Goal: Task Accomplishment & Management: Use online tool/utility

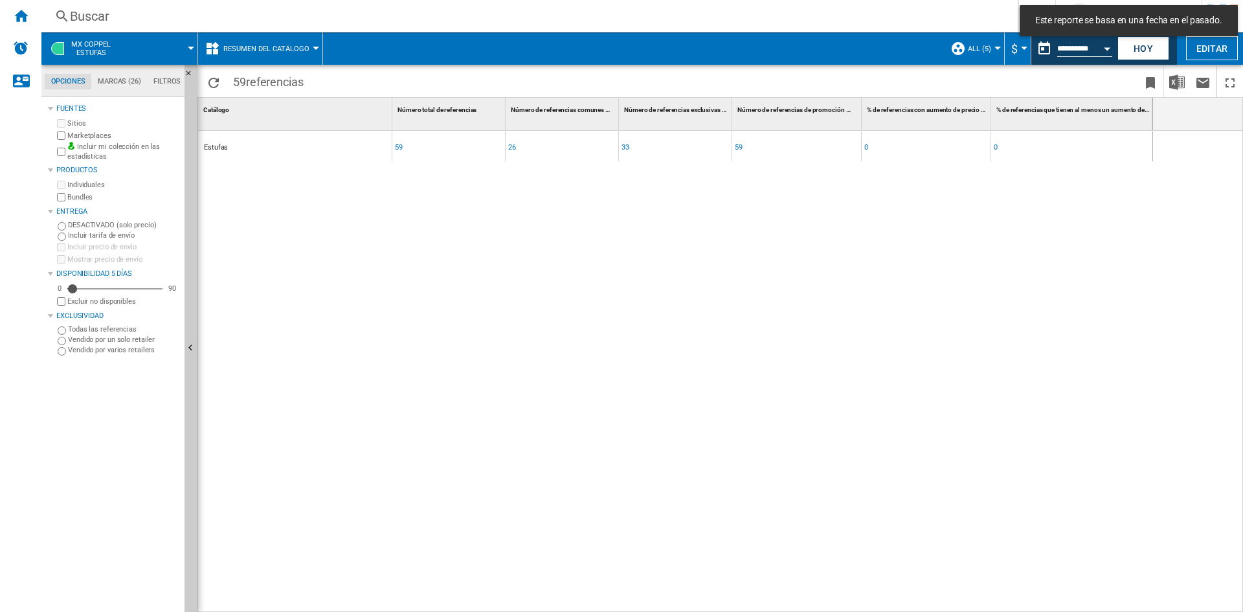
click at [88, 46] on span "MX COPPEL Estufas" at bounding box center [90, 48] width 39 height 17
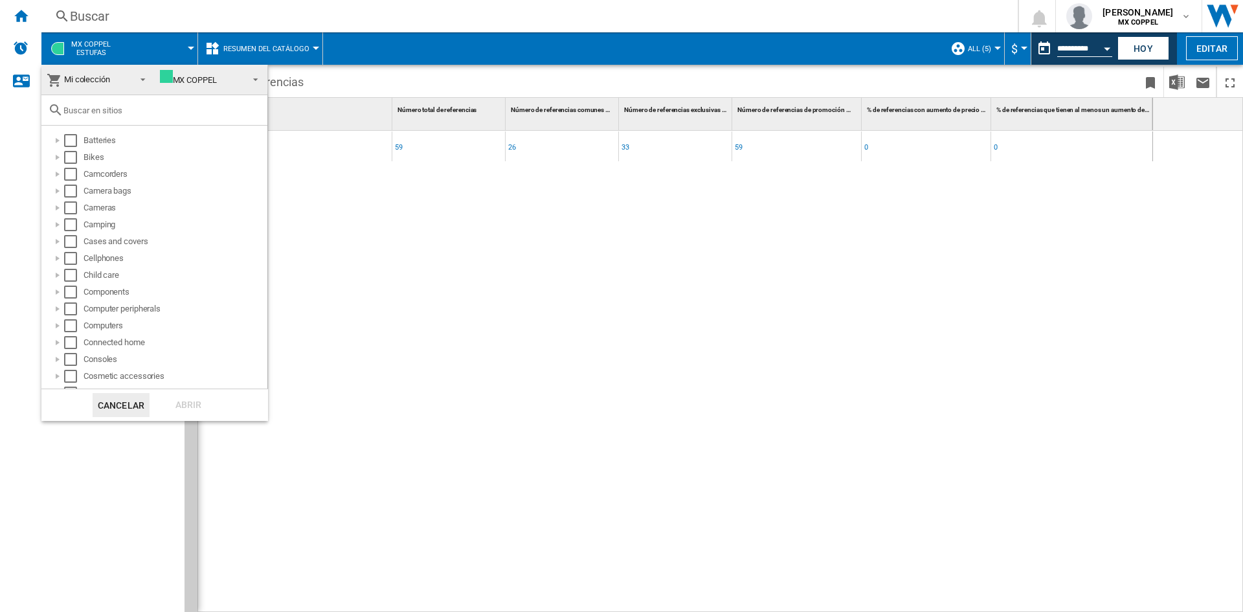
click at [17, 20] on md-backdrop at bounding box center [621, 306] width 1243 height 612
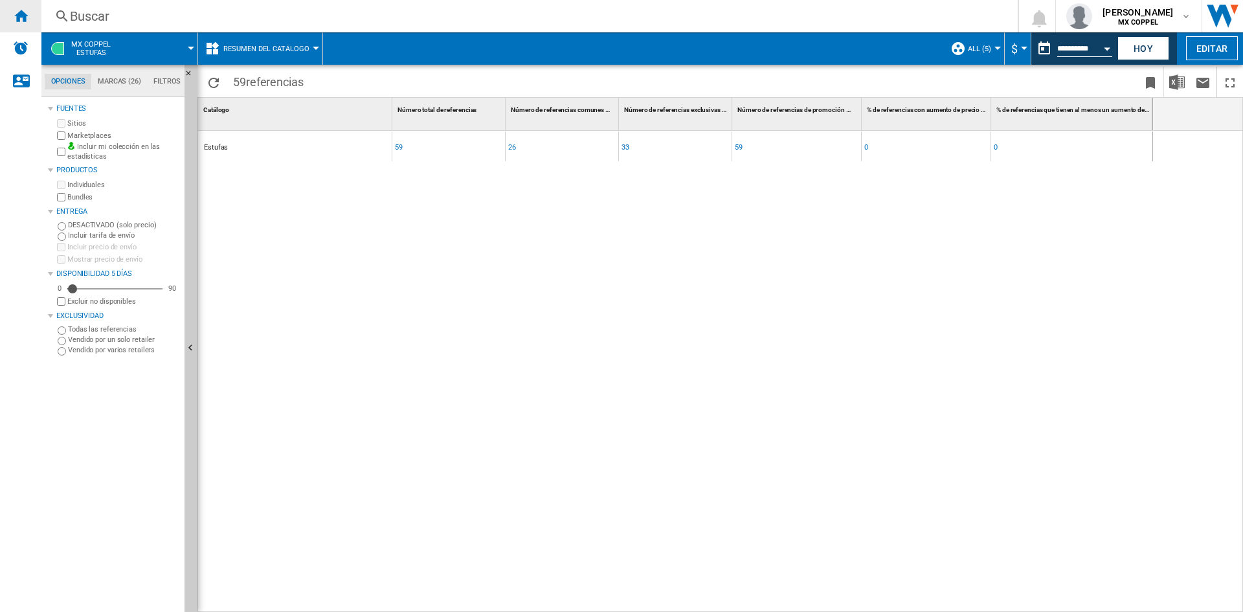
click at [27, 12] on ng-md-icon "Inicio" at bounding box center [21, 16] width 16 height 16
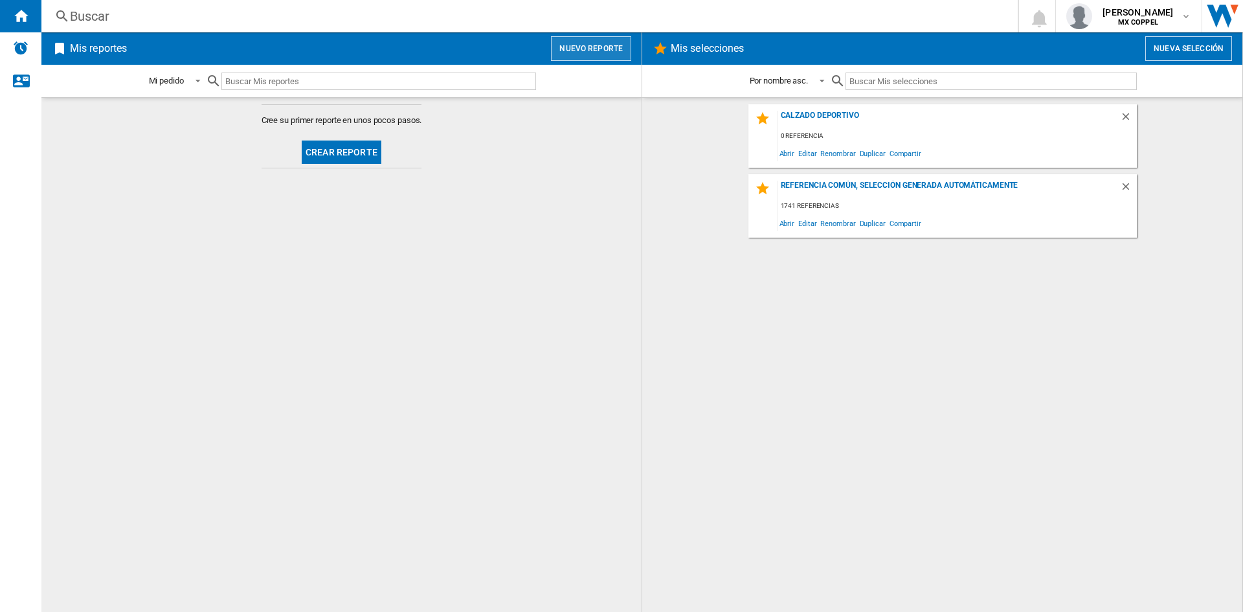
click at [590, 49] on button "Nuevo reporte" at bounding box center [591, 48] width 80 height 25
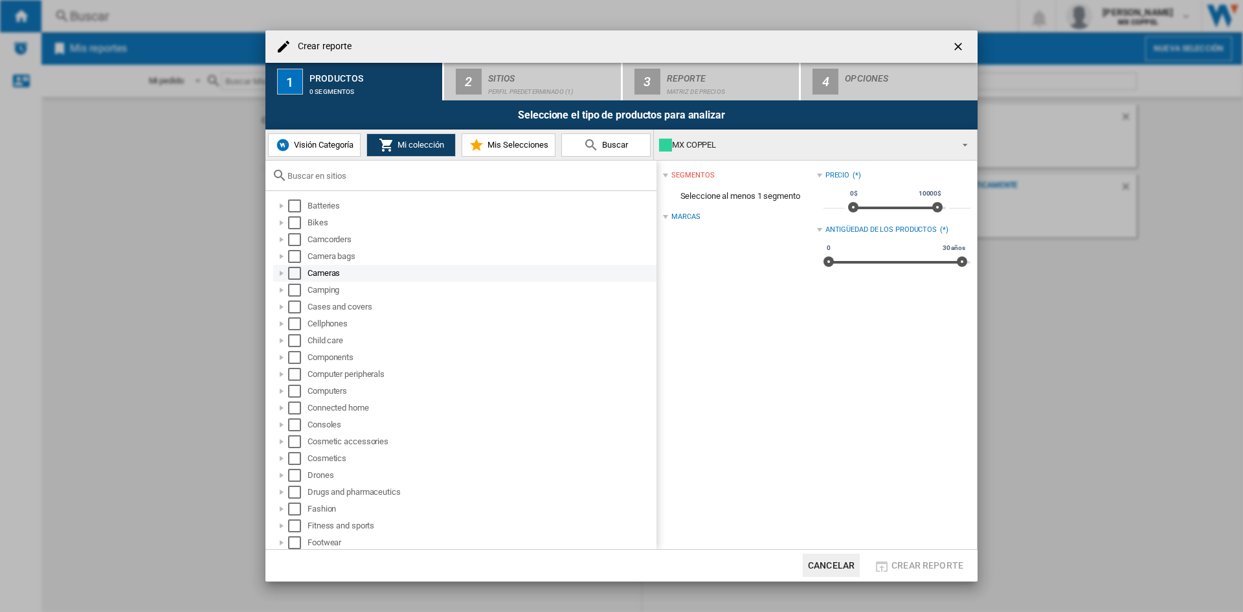
click at [295, 274] on div "Select" at bounding box center [294, 273] width 13 height 13
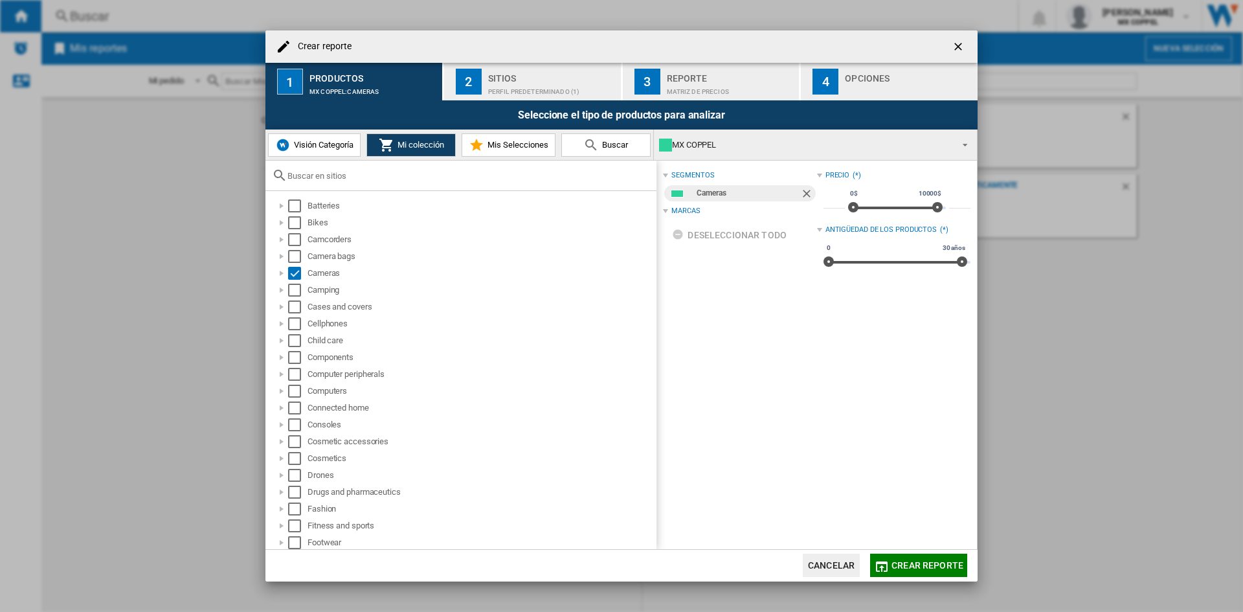
drag, startPoint x: 532, startPoint y: 80, endPoint x: 529, endPoint y: 97, distance: 17.7
click at [532, 80] on div "Sitios" at bounding box center [552, 75] width 128 height 14
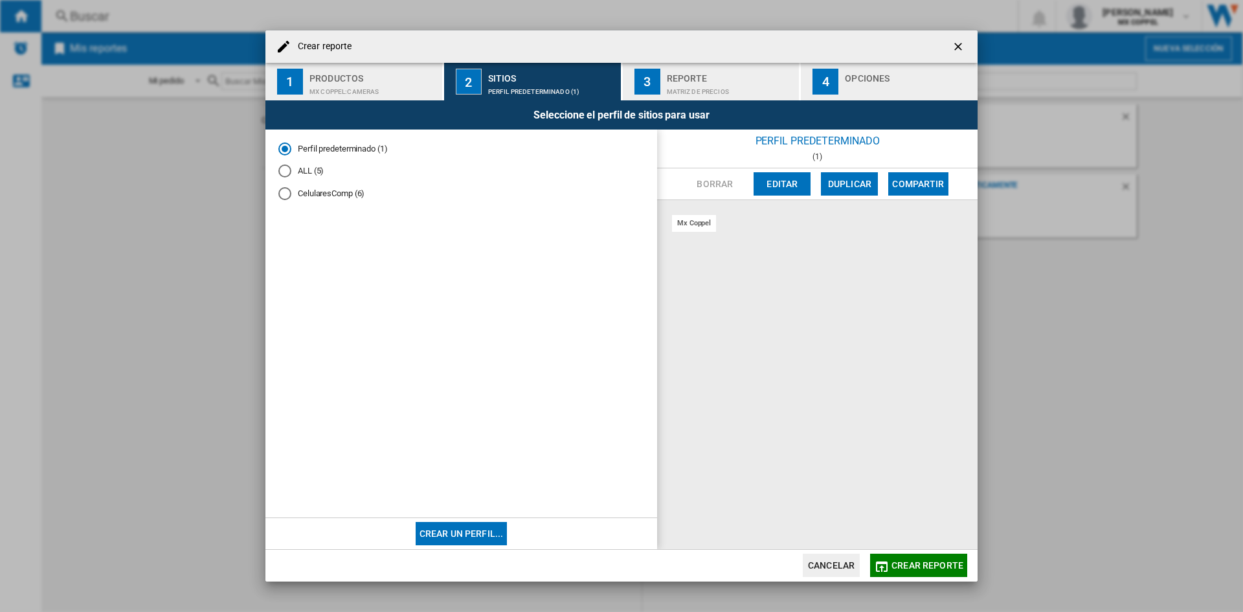
click at [285, 171] on div "ALL (5)" at bounding box center [284, 170] width 13 height 13
click at [908, 564] on span "Crear reporte" at bounding box center [927, 565] width 72 height 10
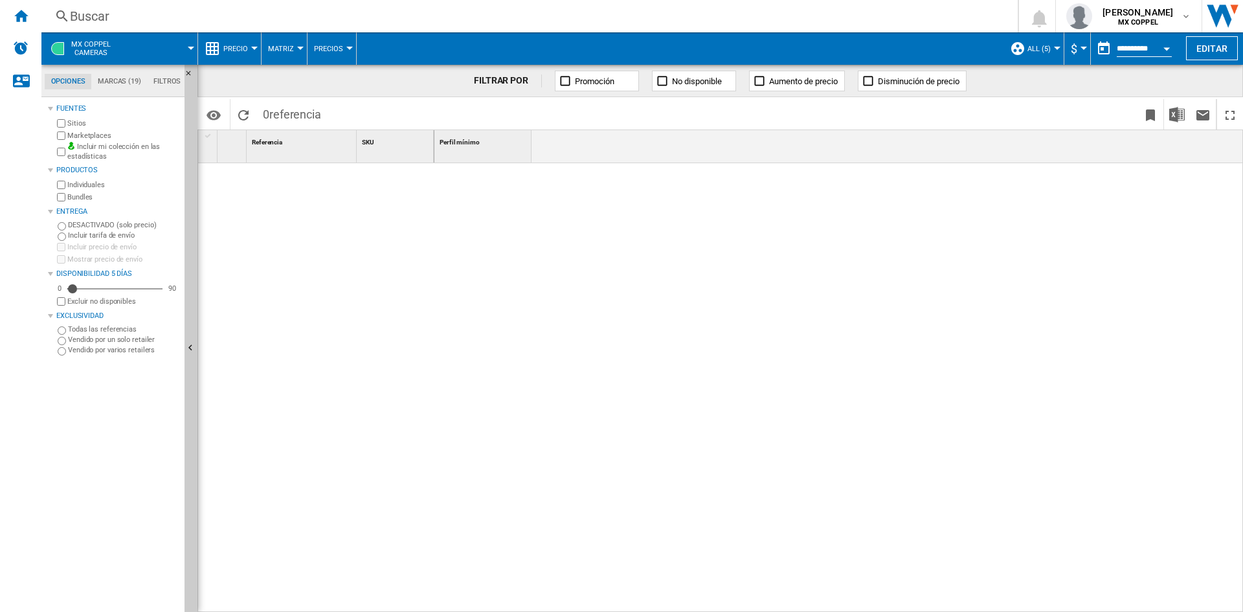
click at [1116, 50] on input "**********" at bounding box center [1143, 51] width 55 height 12
click at [1144, 45] on input "**********" at bounding box center [1143, 51] width 55 height 12
click at [1164, 49] on div "Open calendar" at bounding box center [1166, 48] width 6 height 3
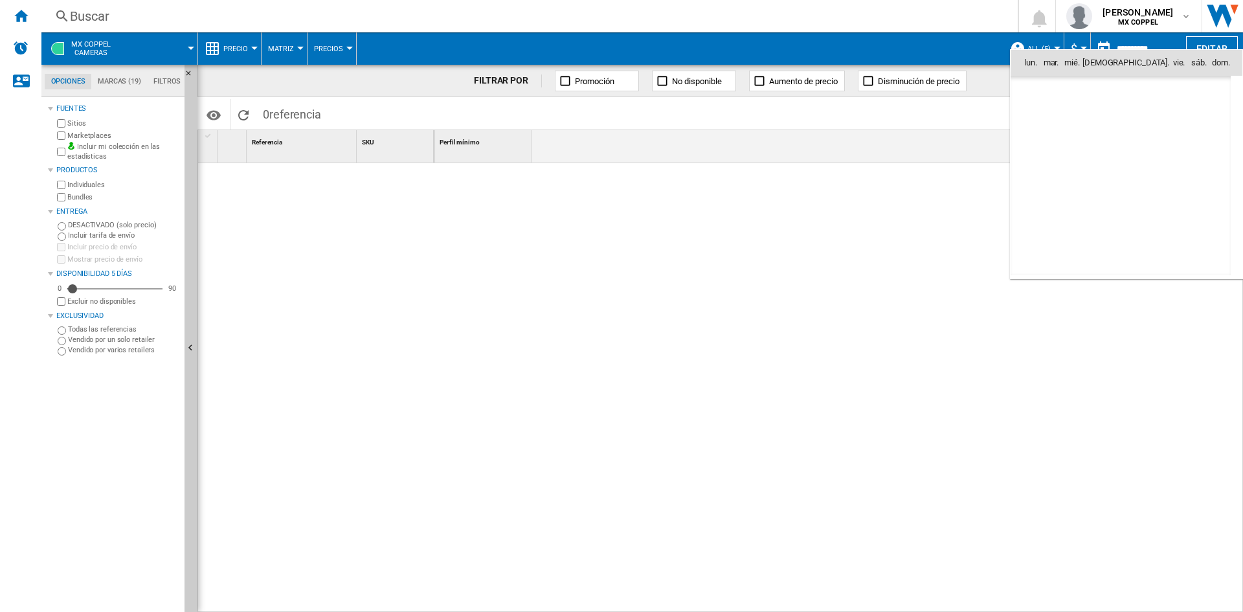
scroll to position [6175, 0]
drag, startPoint x: 1124, startPoint y: 142, endPoint x: 1118, endPoint y: 165, distance: 23.4
click at [1124, 142] on span "11" at bounding box center [1120, 148] width 26 height 26
type input "**********"
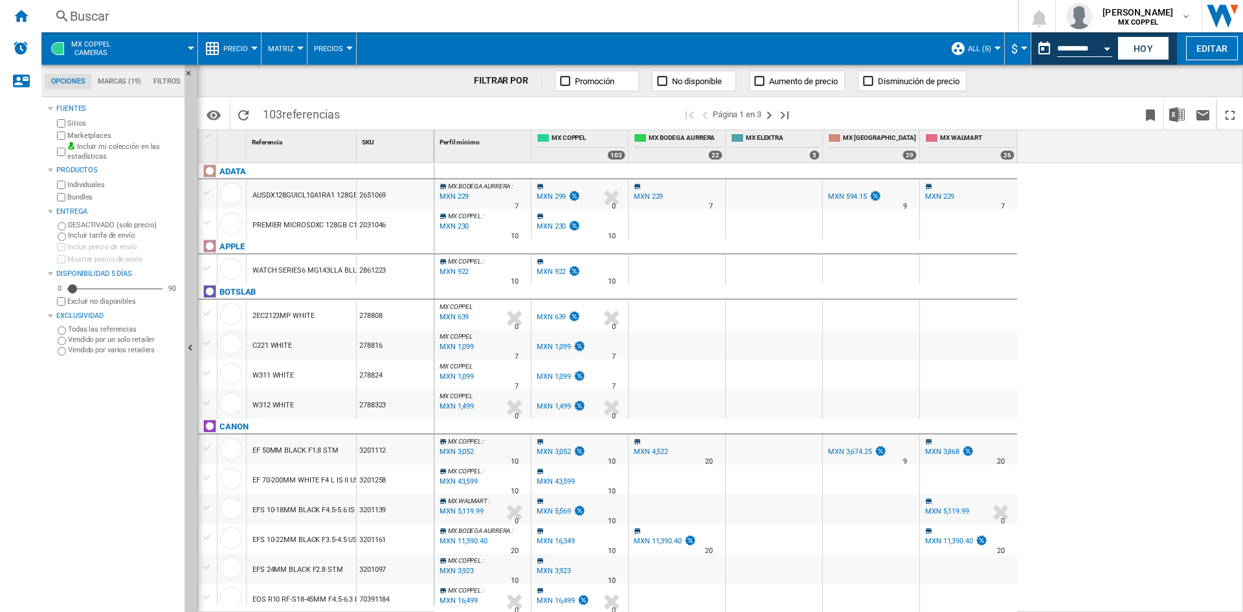
drag, startPoint x: 395, startPoint y: 197, endPoint x: 361, endPoint y: 195, distance: 33.7
click at [361, 195] on div "2651069" at bounding box center [395, 194] width 77 height 30
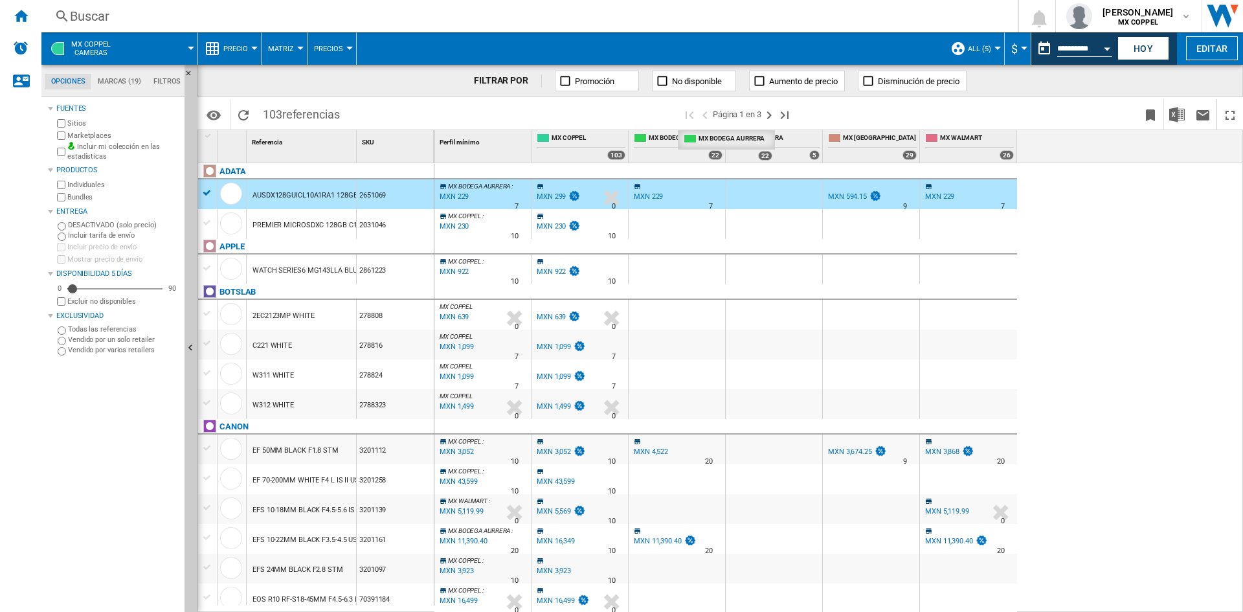
drag, startPoint x: 671, startPoint y: 150, endPoint x: 680, endPoint y: 155, distance: 10.8
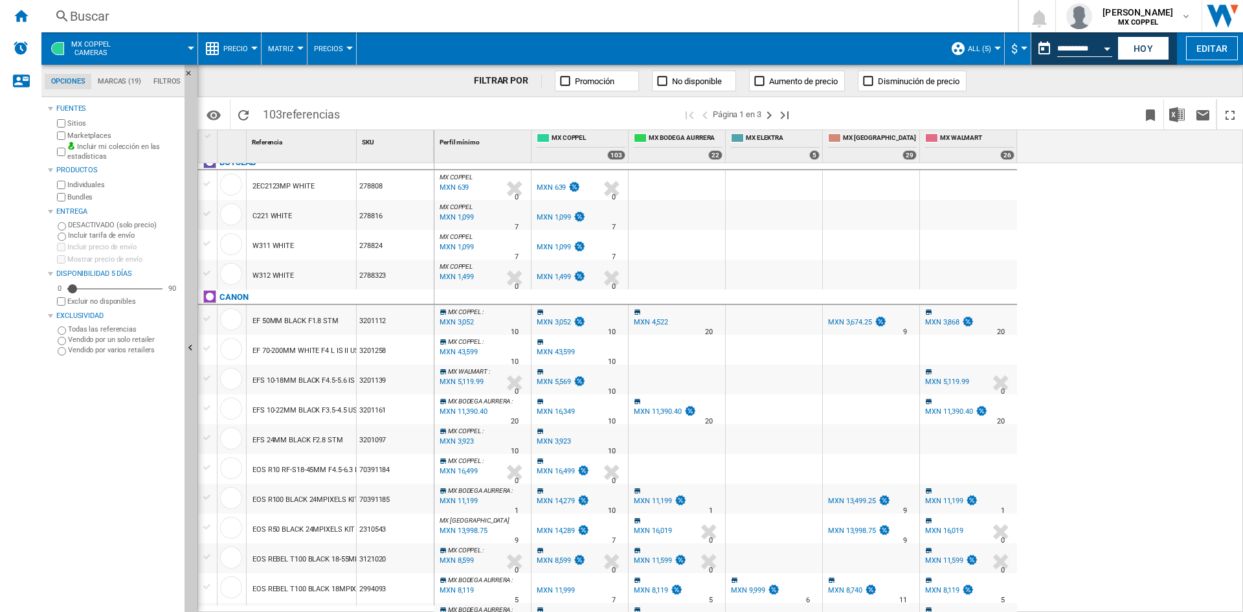
drag, startPoint x: 263, startPoint y: 316, endPoint x: 310, endPoint y: 322, distance: 47.0
click at [310, 322] on div "EF 50MM BLACK F1.8 STM" at bounding box center [295, 321] width 86 height 30
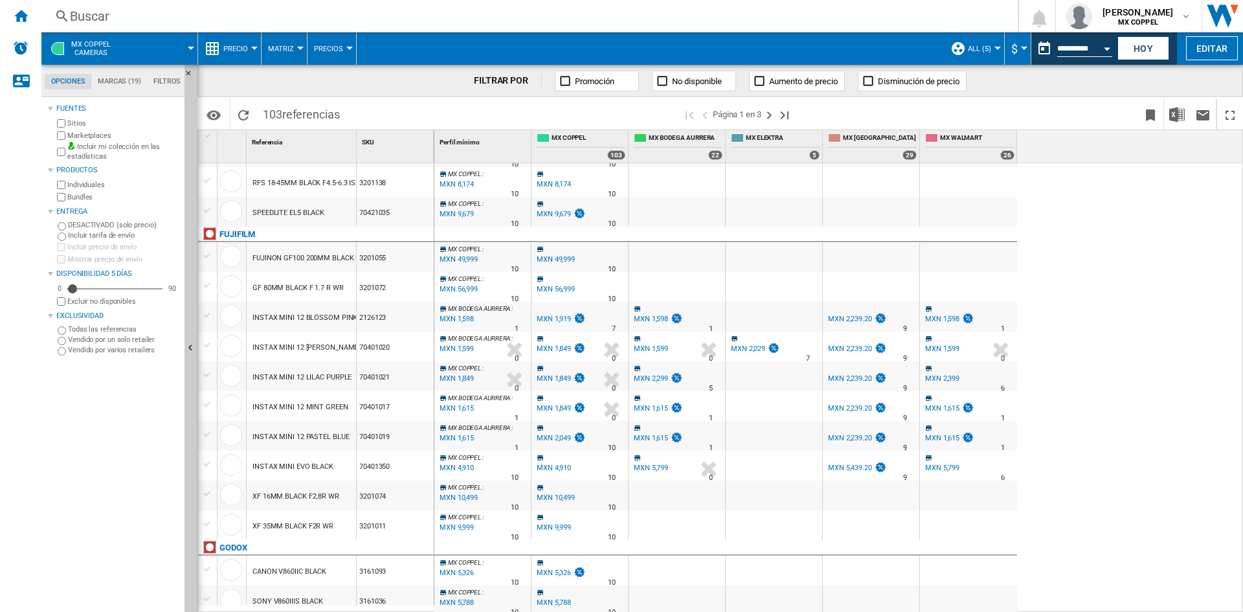
scroll to position [1133, 0]
click at [564, 258] on div "MXN 49,999" at bounding box center [556, 256] width 38 height 8
click at [558, 256] on div "MXN 49,999" at bounding box center [556, 256] width 38 height 8
click at [537, 278] on icon at bounding box center [538, 276] width 8 height 8
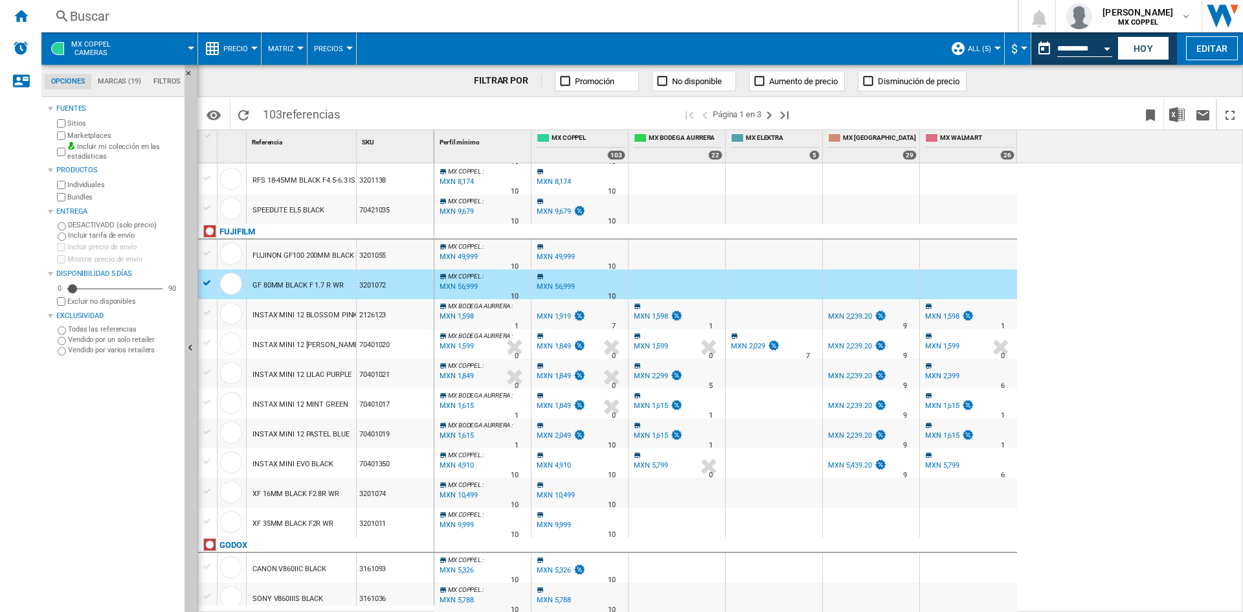
click at [555, 287] on div "MXN 56,999" at bounding box center [556, 286] width 38 height 8
drag, startPoint x: 555, startPoint y: 289, endPoint x: 660, endPoint y: 326, distance: 112.0
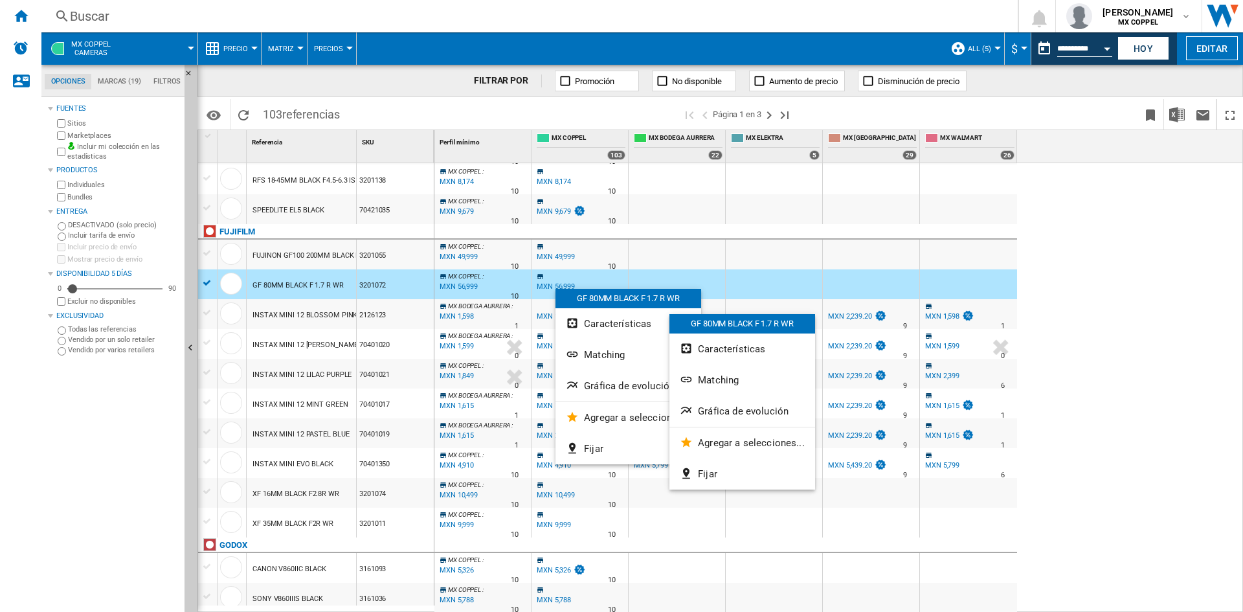
click at [863, 414] on div at bounding box center [621, 306] width 1243 height 612
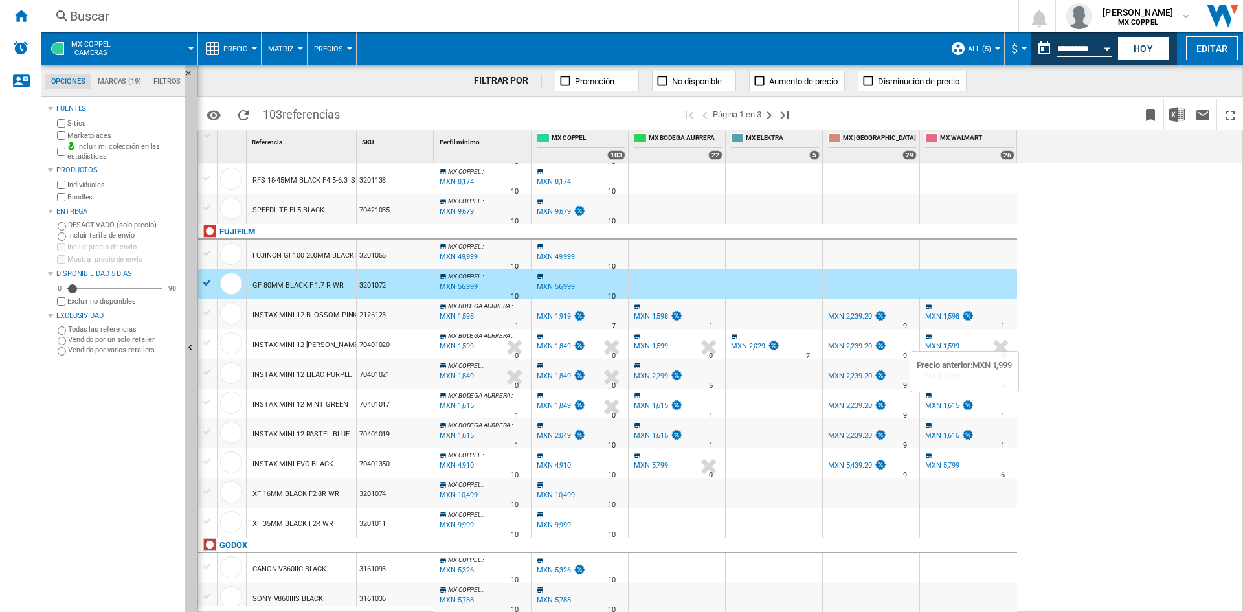
click at [964, 404] on img at bounding box center [967, 404] width 13 height 11
drag, startPoint x: 669, startPoint y: 425, endPoint x: 576, endPoint y: 429, distance: 93.3
click at [668, 426] on div at bounding box center [676, 425] width 91 height 8
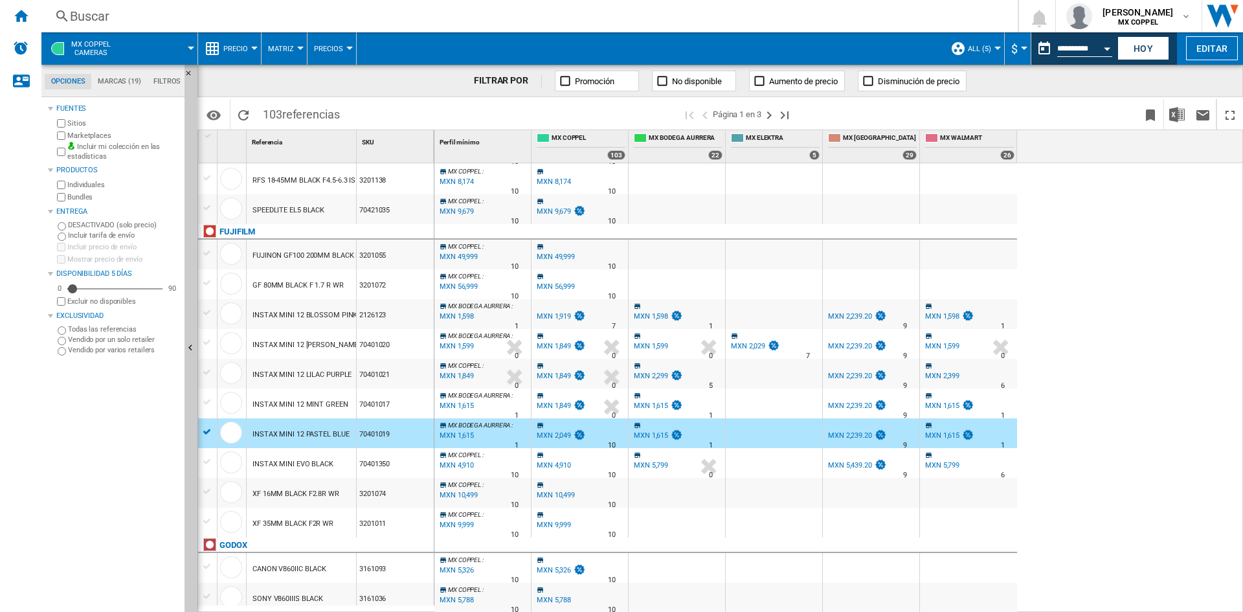
click at [457, 438] on div "MXN 1,615" at bounding box center [456, 435] width 36 height 13
click at [373, 437] on div "70401019" at bounding box center [395, 433] width 77 height 30
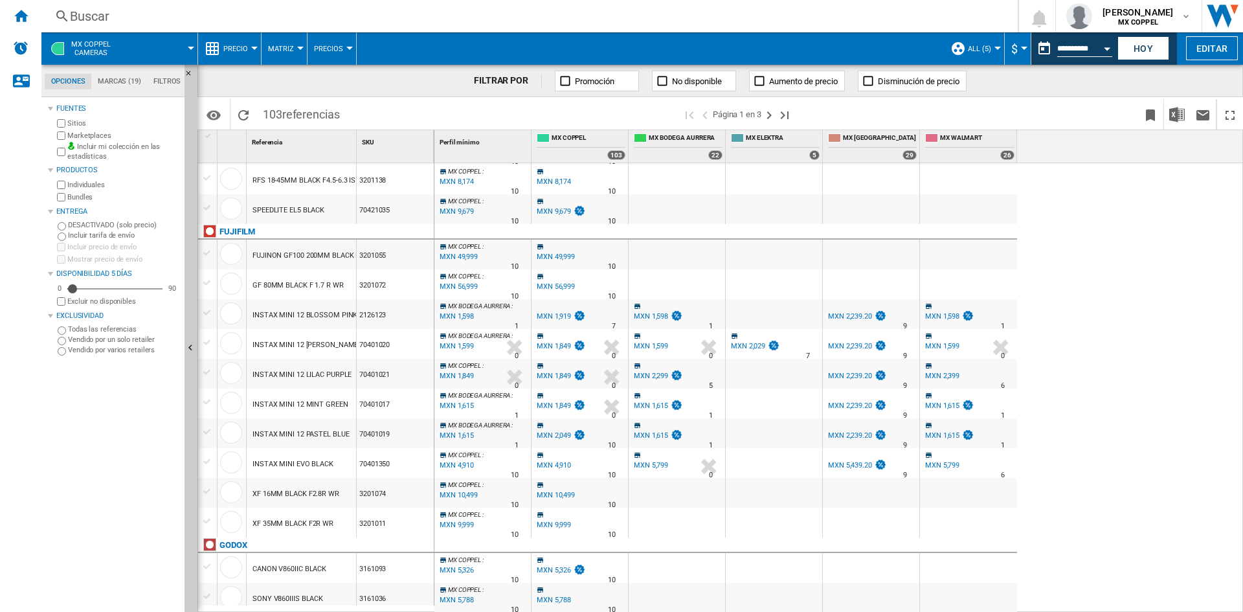
click at [338, 440] on div "INSTAX MINI 12 PASTEL BLUE" at bounding box center [300, 434] width 96 height 30
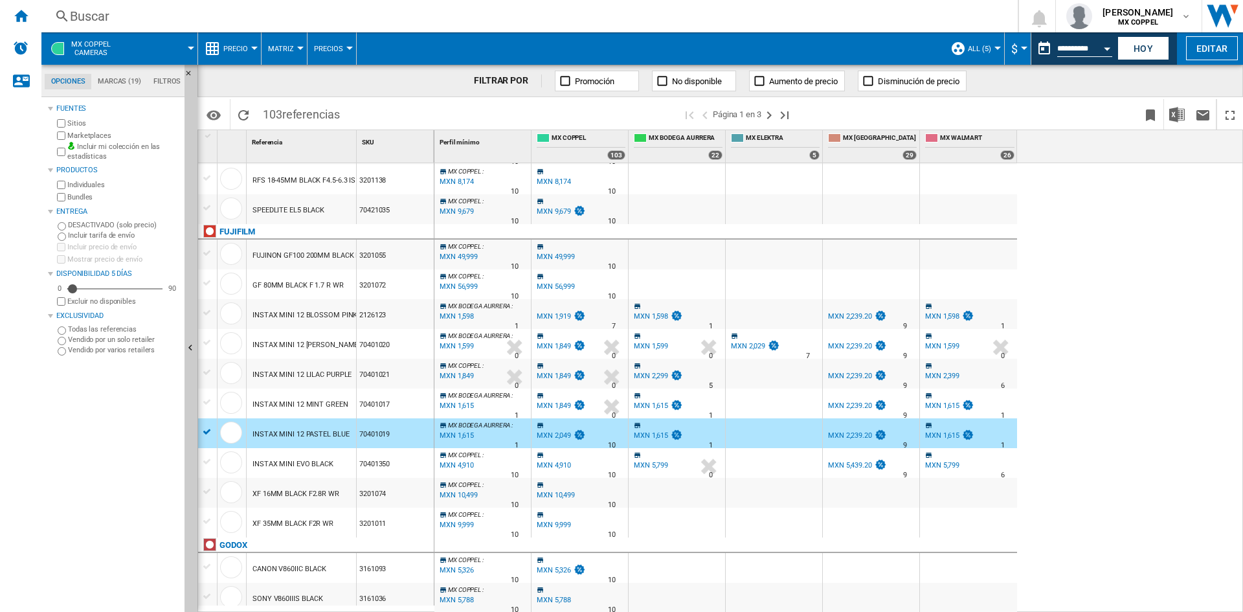
click at [881, 317] on img at bounding box center [880, 315] width 13 height 11
